Goal: Transaction & Acquisition: Purchase product/service

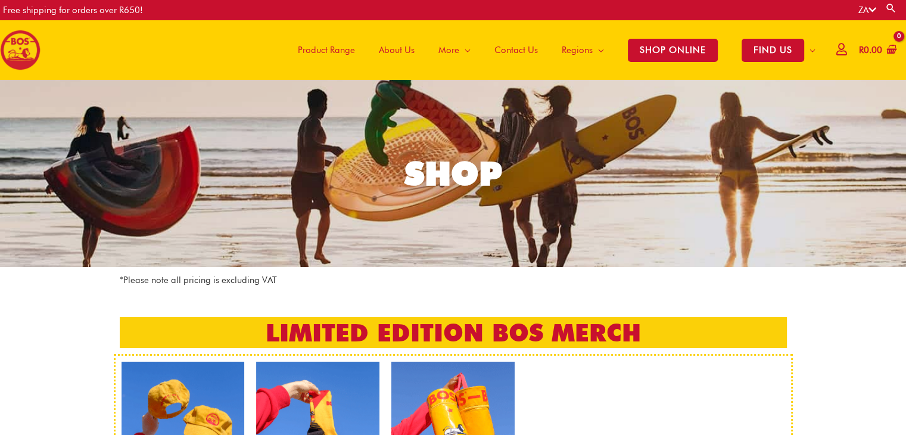
scroll to position [119, 0]
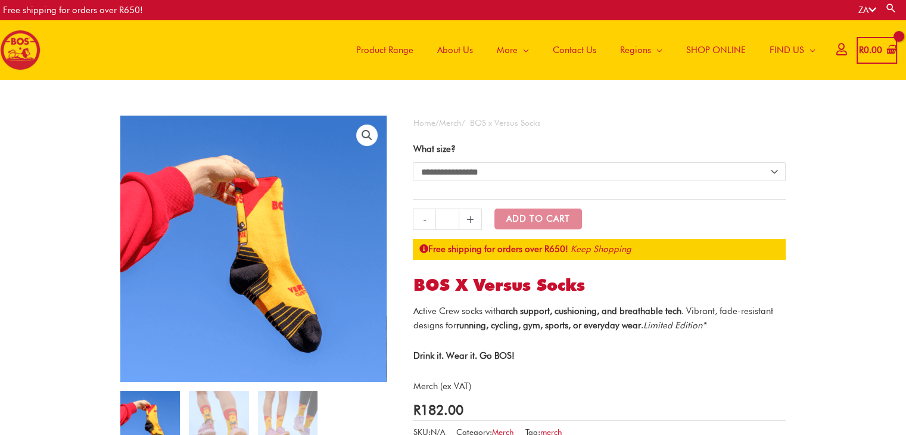
click at [616, 173] on select "**********" at bounding box center [599, 171] width 373 height 19
